Goal: Check status: Check status

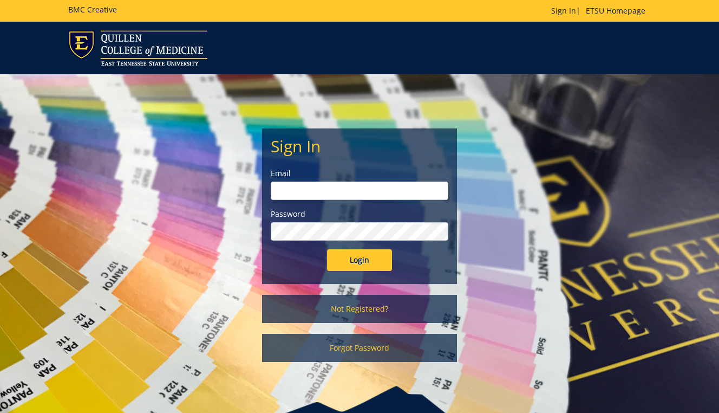
click at [356, 190] on input "email" at bounding box center [360, 190] width 178 height 18
type input "[EMAIL_ADDRESS][DOMAIN_NAME]"
click at [355, 262] on input "Login" at bounding box center [359, 260] width 65 height 22
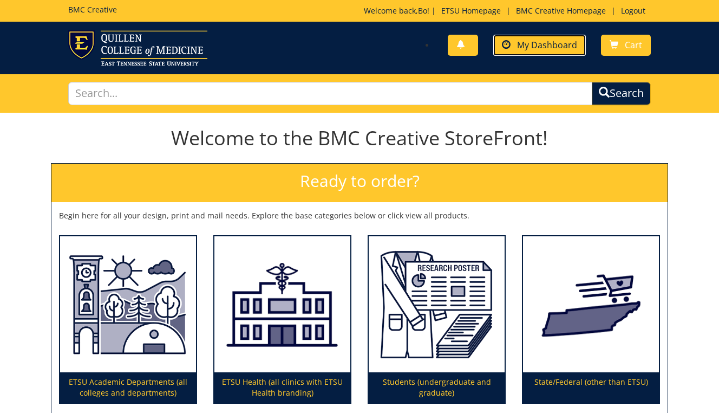
click at [537, 47] on span "My Dashboard" at bounding box center [547, 45] width 60 height 12
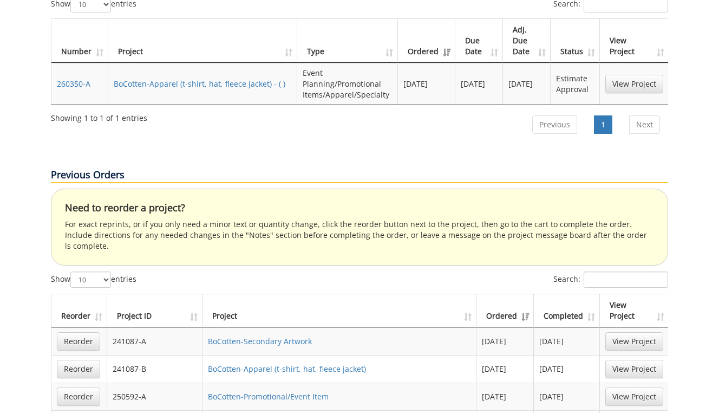
scroll to position [475, 0]
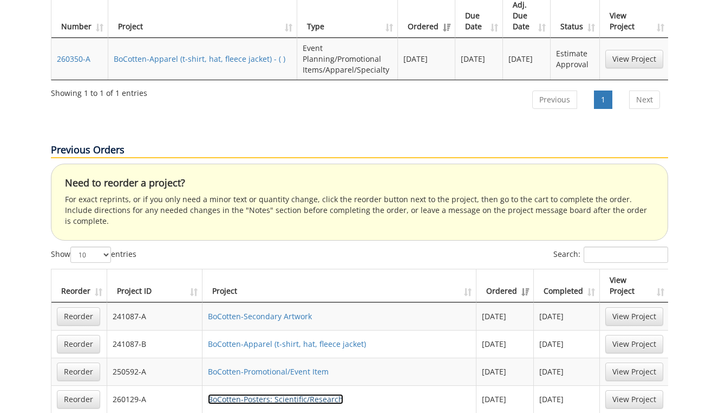
click at [293, 394] on link "BoCotten-Posters: Scientific/Research" at bounding box center [275, 399] width 135 height 10
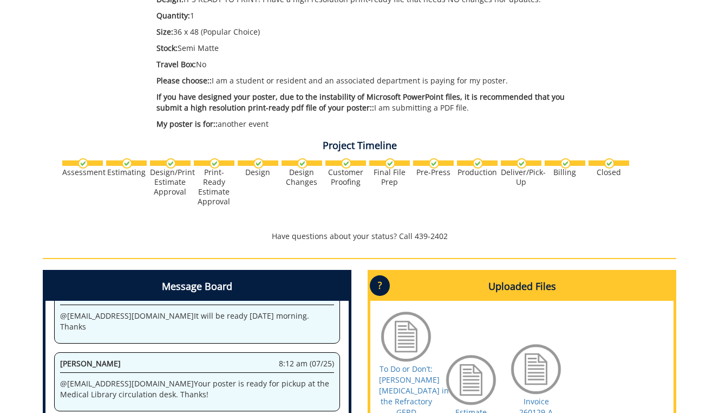
scroll to position [418, 0]
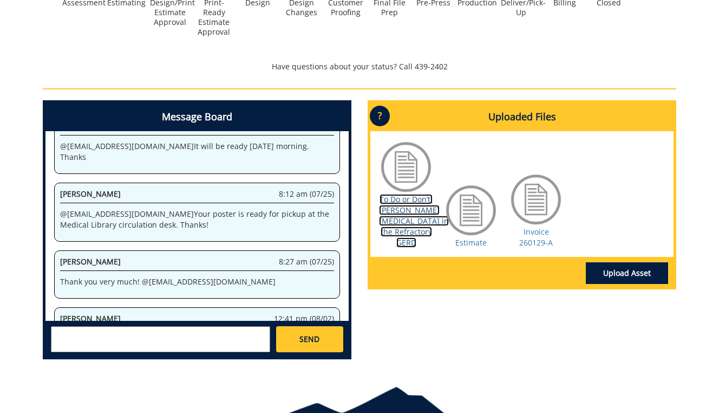
click at [407, 231] on link "To Do or Don’t: [PERSON_NAME][MEDICAL_DATA] in the Refractory GERD" at bounding box center [414, 221] width 70 height 54
